Goal: Task Accomplishment & Management: Complete application form

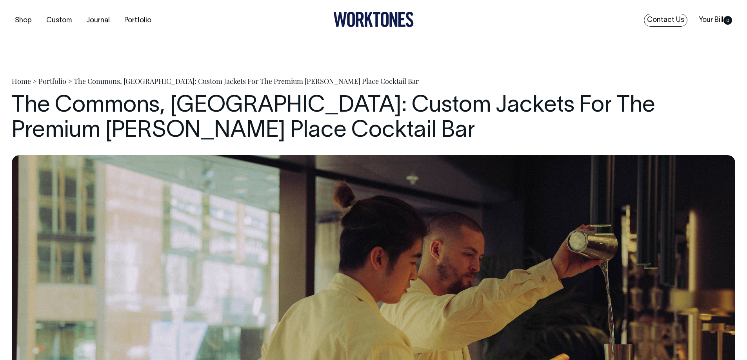
click at [668, 20] on link "Contact Us" at bounding box center [666, 20] width 44 height 13
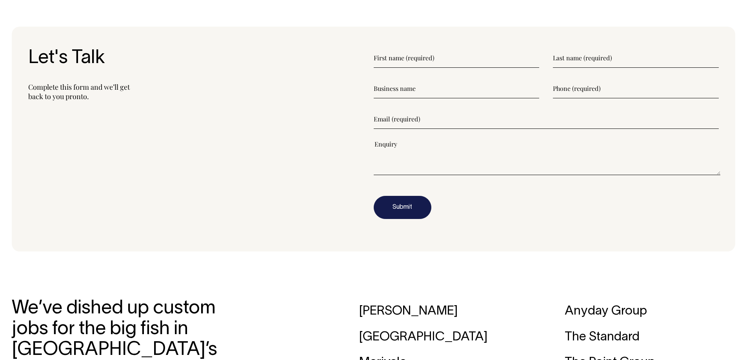
scroll to position [1059, 0]
click at [389, 62] on input"] "text" at bounding box center [457, 59] width 166 height 20
type input"] "Joel"
type input"] "McDermott"
type input"] "Potts Point Hotel"
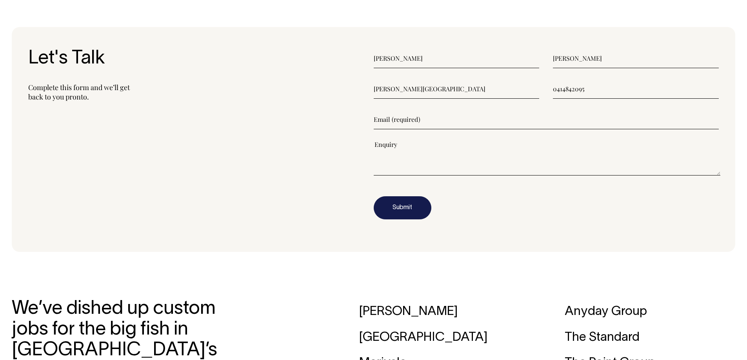
type input"] "0414842095"
click at [390, 120] on input"] "email" at bounding box center [546, 120] width 345 height 20
type input"] "joel@pottspointhotel.com.au"
click at [387, 153] on textarea"] at bounding box center [547, 157] width 347 height 35
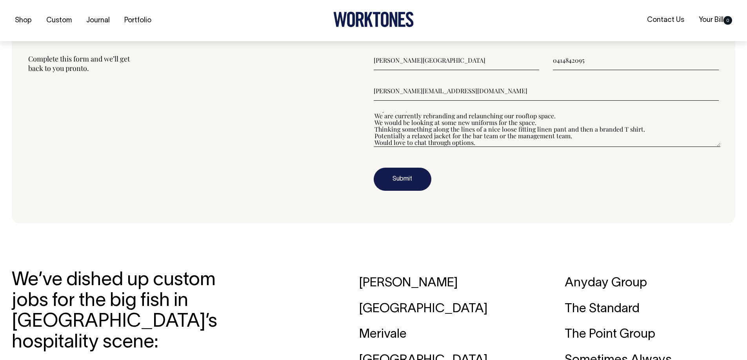
scroll to position [1098, 0]
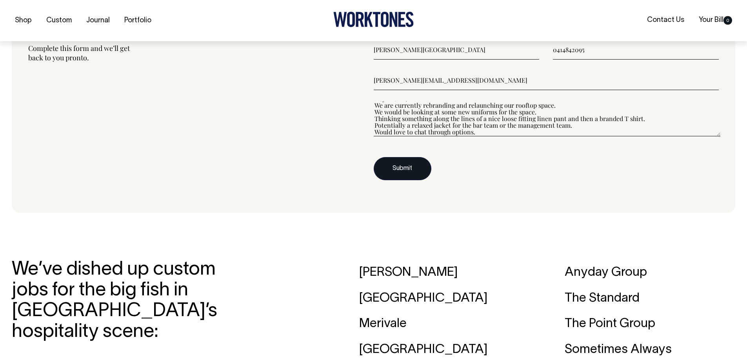
type textarea"] "Heya Team, We are currently rebranding and relaunching our rooftop space. We wo…"
click at [406, 167] on button "Submit" at bounding box center [403, 169] width 58 height 24
click at [394, 167] on button "Submit" at bounding box center [403, 169] width 58 height 24
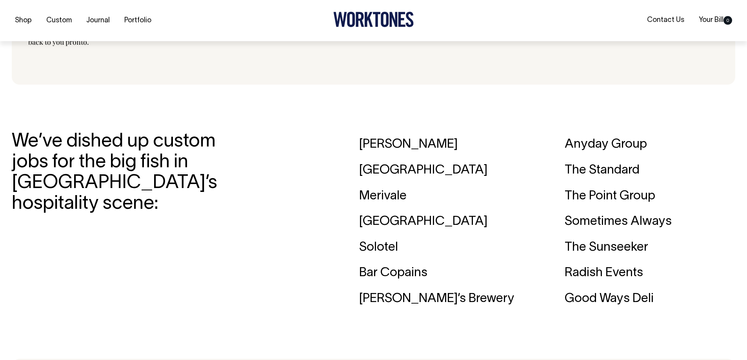
click at [387, 169] on div "[GEOGRAPHIC_DATA]" at bounding box center [444, 171] width 171 height 26
click at [385, 144] on div "[PERSON_NAME]" at bounding box center [444, 145] width 171 height 26
click at [377, 196] on div "Merivale" at bounding box center [444, 197] width 171 height 26
click at [373, 230] on div "Trader House" at bounding box center [444, 222] width 171 height 26
click at [371, 222] on div "Trader House" at bounding box center [444, 222] width 171 height 26
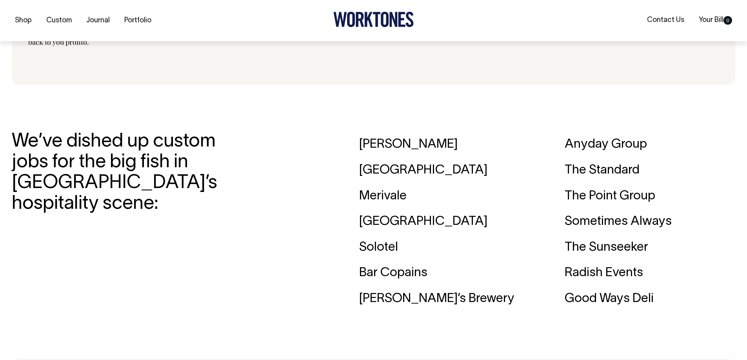
click at [372, 252] on div "Solotel" at bounding box center [444, 248] width 171 height 26
click at [373, 279] on div "Bar Copains" at bounding box center [444, 273] width 171 height 26
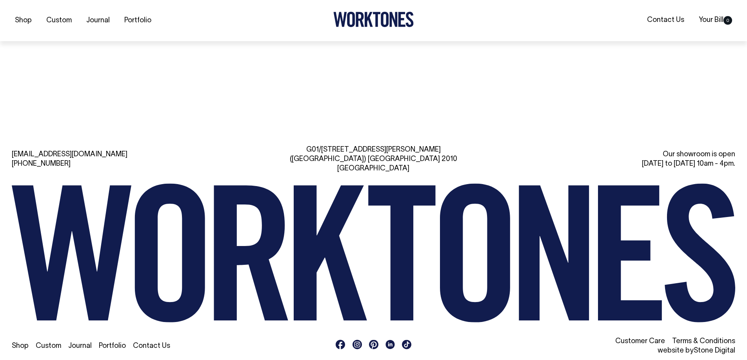
scroll to position [1836, 0]
